Goal: Task Accomplishment & Management: Manage account settings

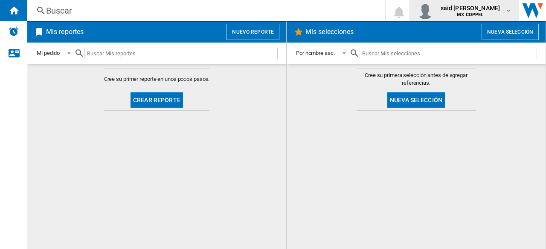
click at [489, 11] on span "said [PERSON_NAME]" at bounding box center [470, 8] width 60 height 9
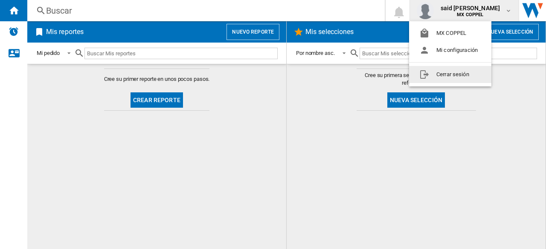
click at [458, 75] on button "Cerrar sesión" at bounding box center [450, 74] width 82 height 17
